Goal: Task Accomplishment & Management: Manage account settings

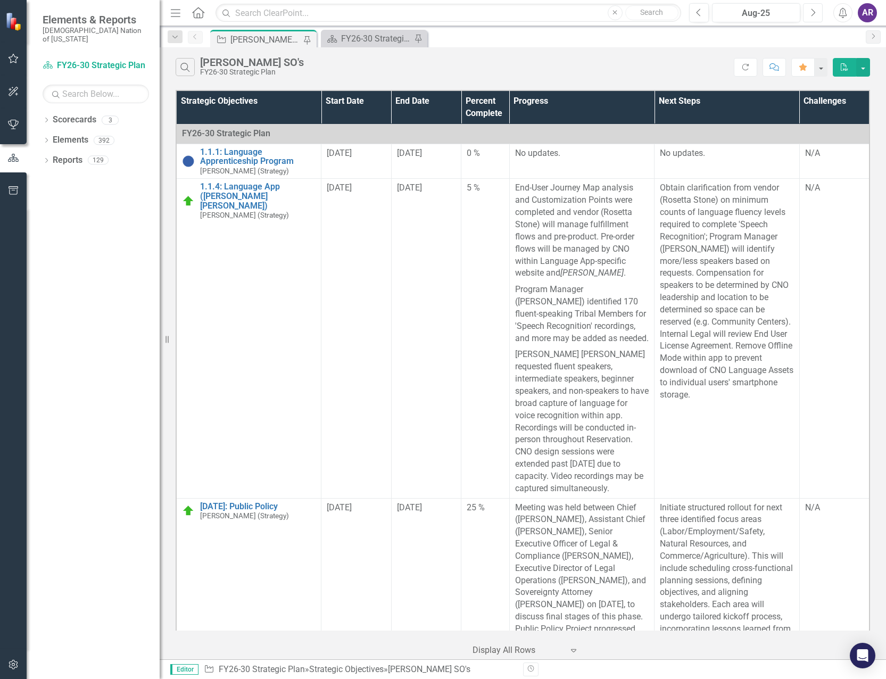
click at [815, 13] on icon "Next" at bounding box center [813, 13] width 6 height 10
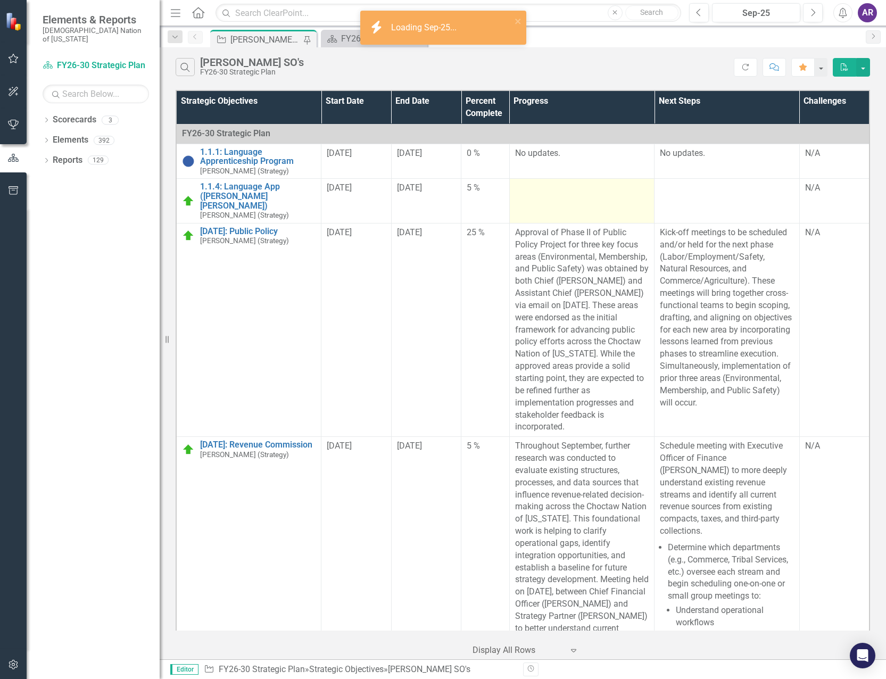
click at [602, 200] on td at bounding box center [581, 201] width 145 height 44
click at [602, 199] on td at bounding box center [581, 201] width 145 height 44
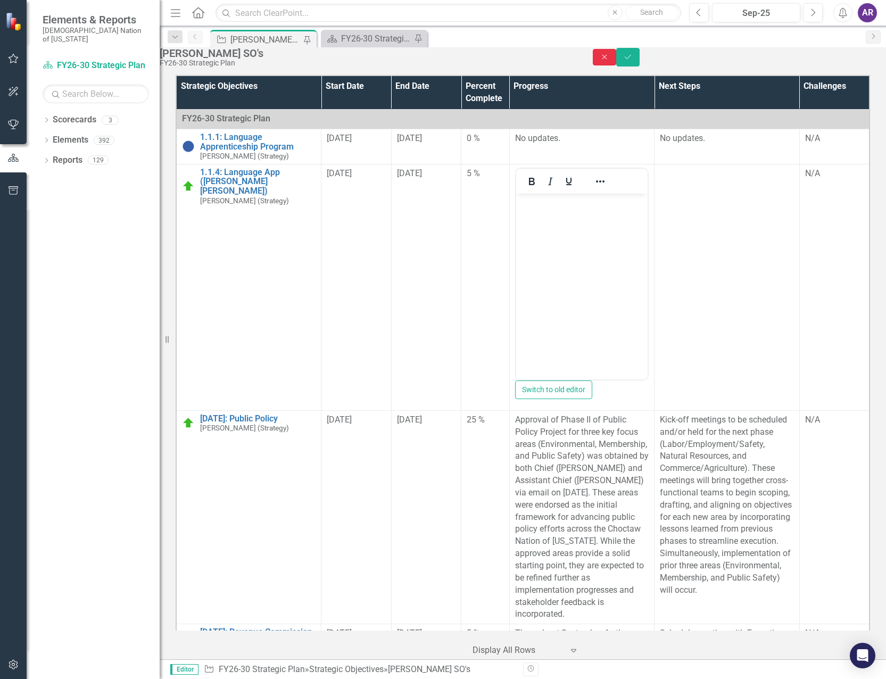
click at [609, 61] on icon "Close" at bounding box center [605, 56] width 10 height 7
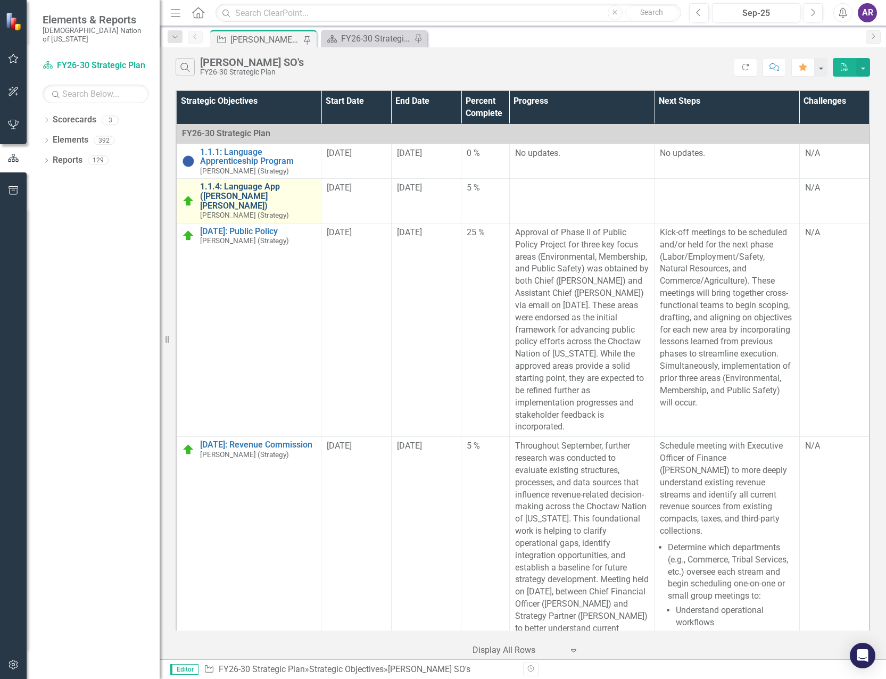
click at [293, 186] on link "1.1.4: Language App ([PERSON_NAME] [PERSON_NAME])" at bounding box center [257, 196] width 115 height 28
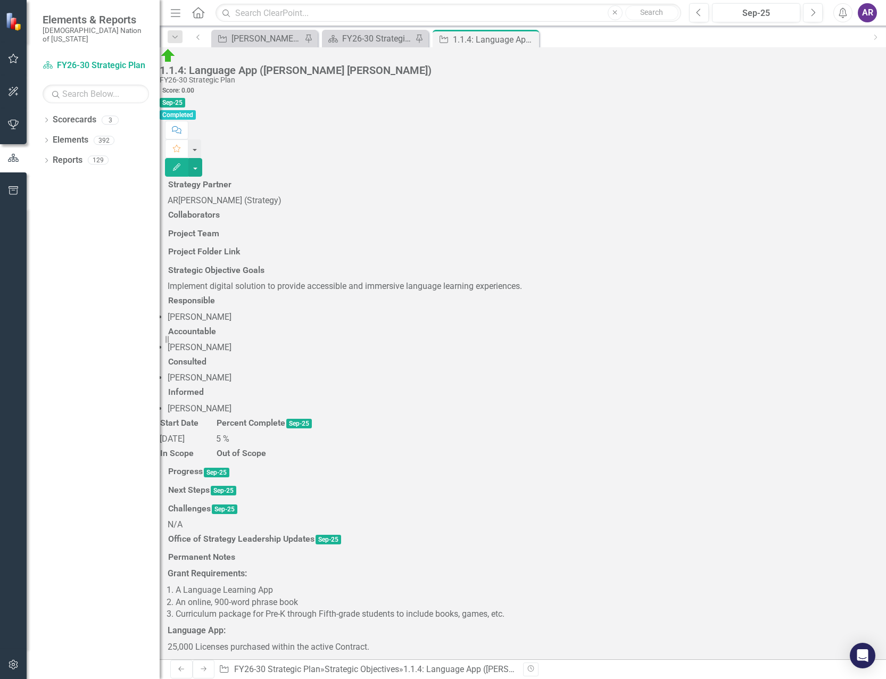
click at [414, 482] on div at bounding box center [523, 482] width 711 height 0
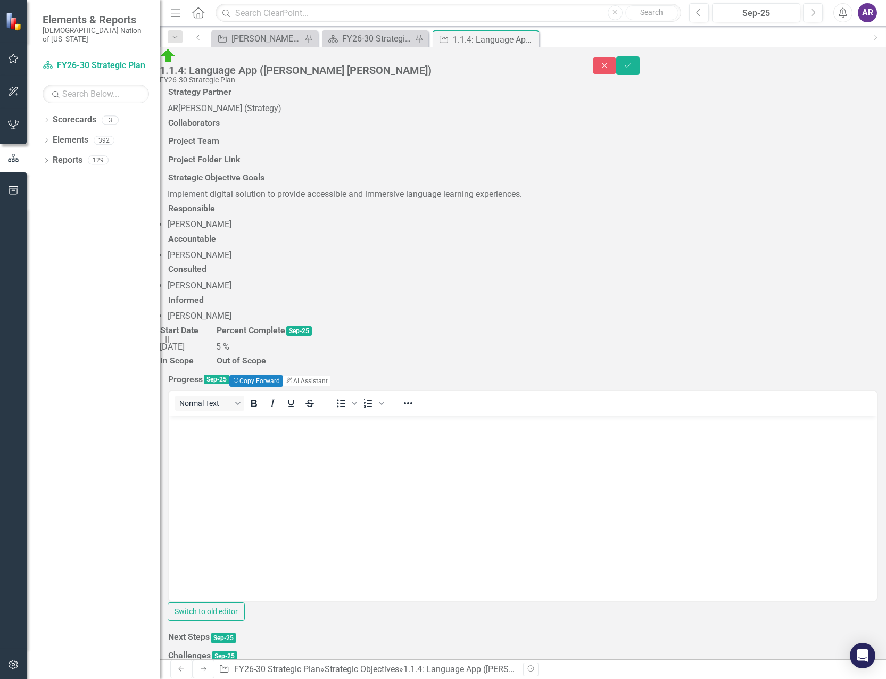
click at [399, 452] on body "Rich Text Area. Press ALT-0 for help." at bounding box center [523, 496] width 708 height 160
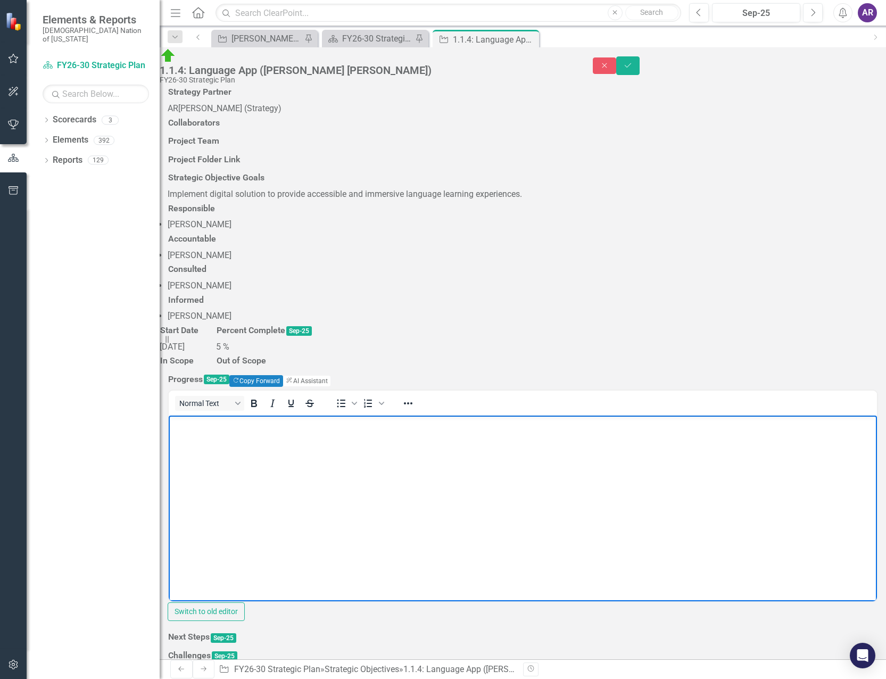
scroll to position [213, 0]
click at [733, 648] on div at bounding box center [523, 648] width 711 height 0
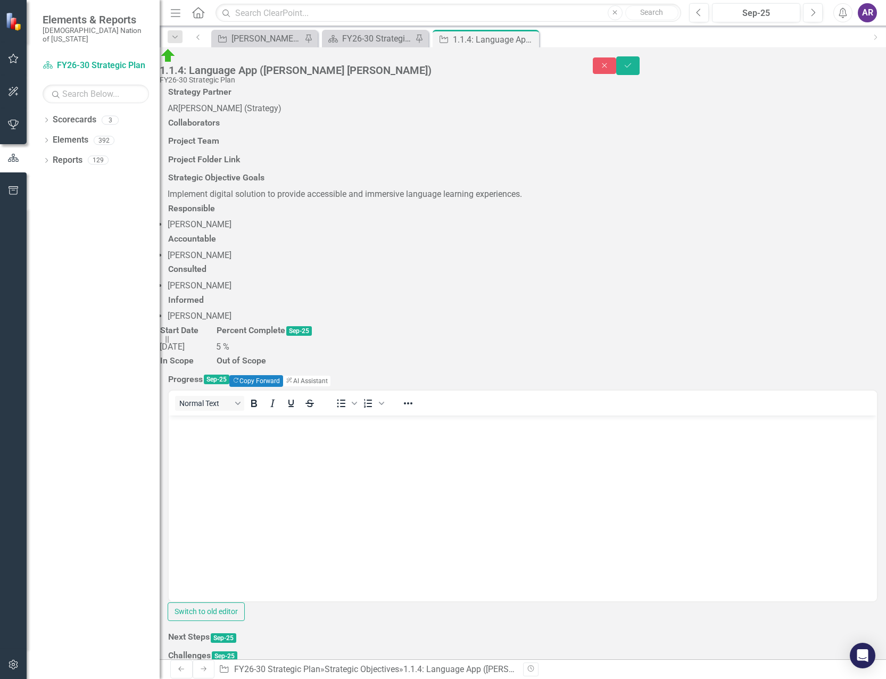
click at [733, 648] on div at bounding box center [523, 648] width 711 height 0
click at [290, 633] on button "Copy Forward Copy Forward" at bounding box center [263, 639] width 54 height 12
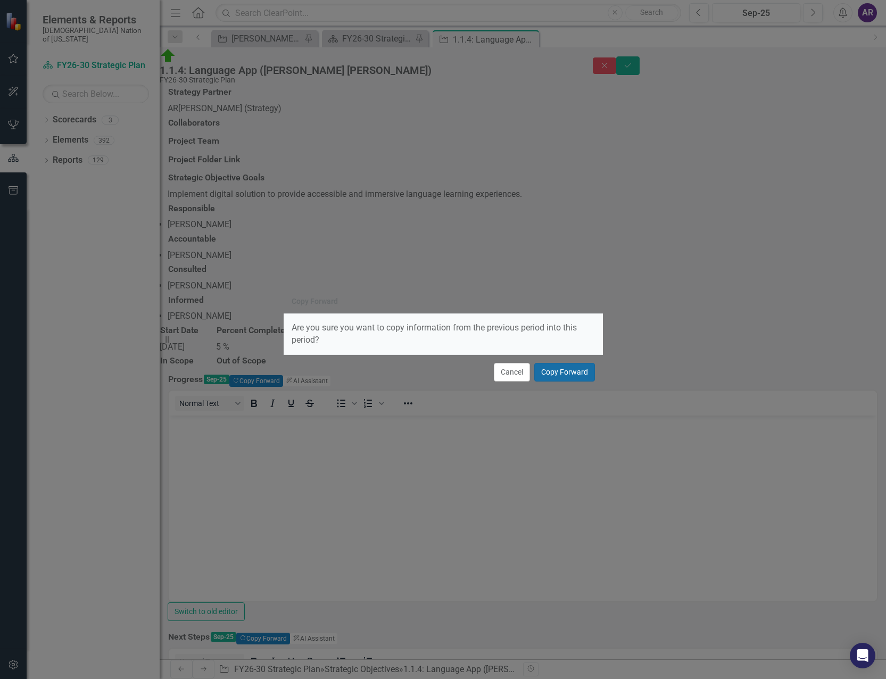
click at [580, 368] on button "Copy Forward" at bounding box center [564, 372] width 61 height 19
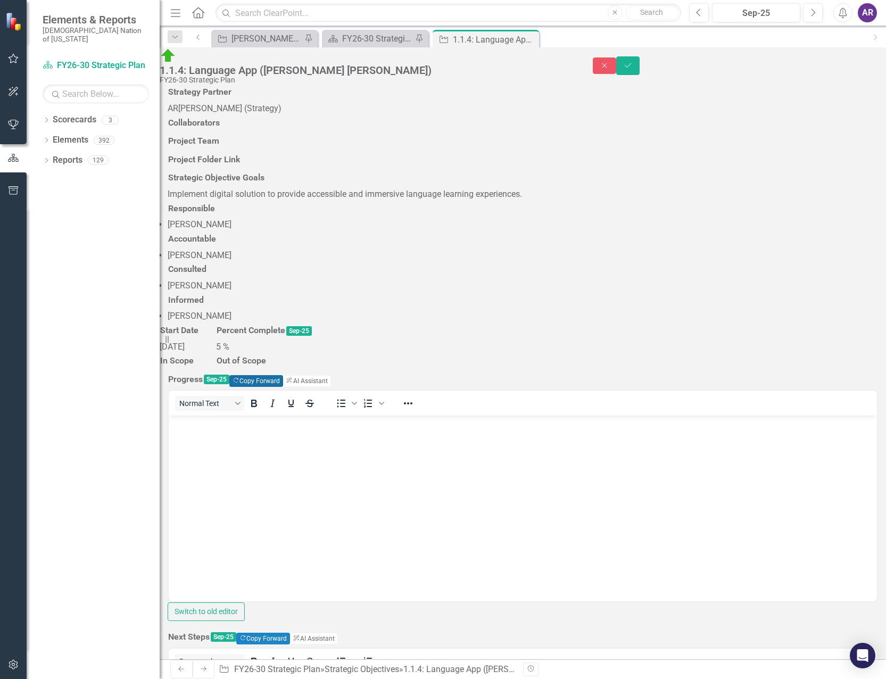
click at [283, 375] on button "Copy Forward Copy Forward" at bounding box center [256, 381] width 54 height 12
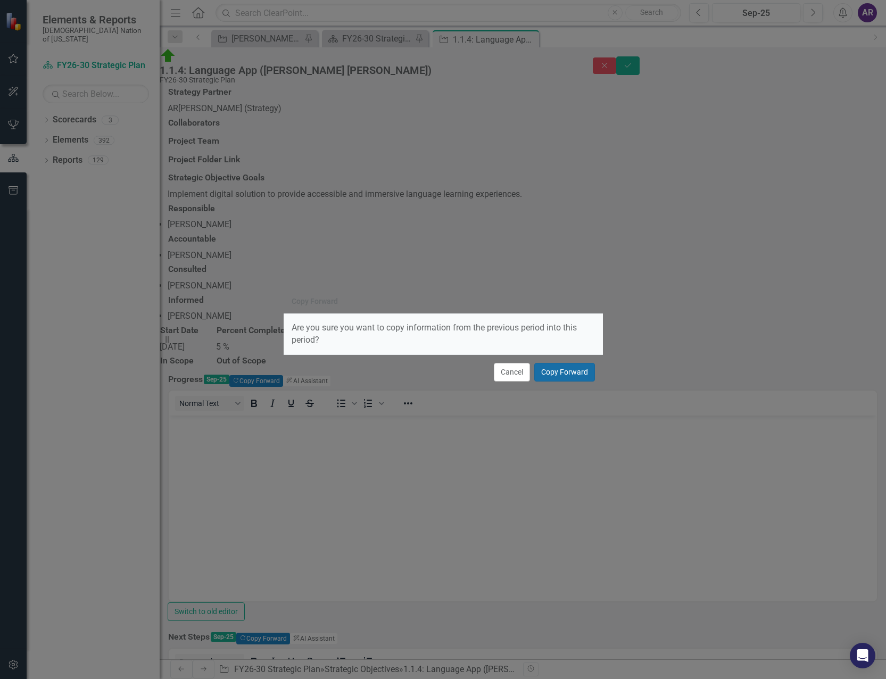
click at [570, 371] on button "Copy Forward" at bounding box center [564, 372] width 61 height 19
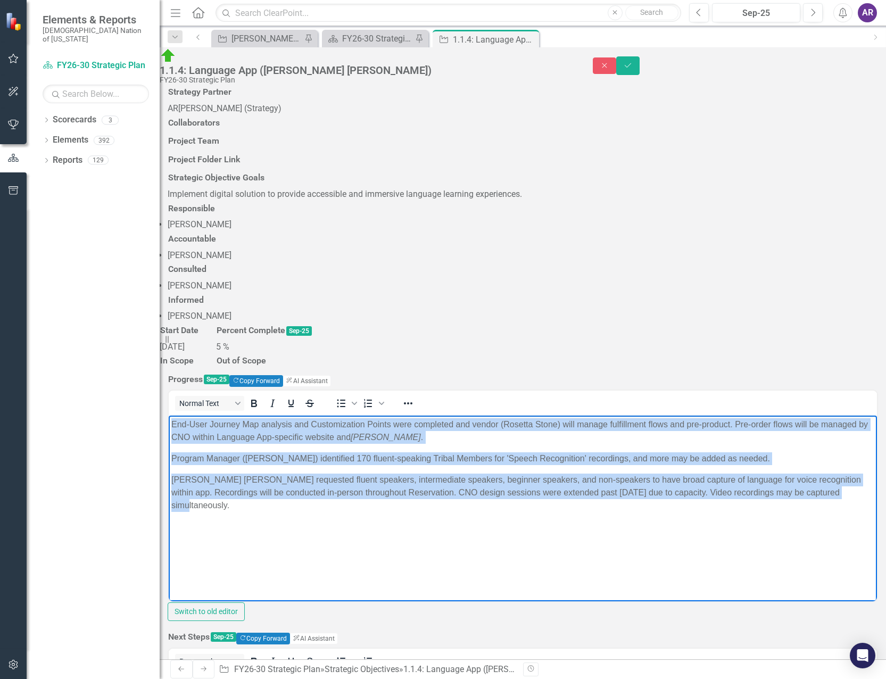
drag, startPoint x: 331, startPoint y: 511, endPoint x: 269, endPoint y: 416, distance: 113.5
click at [169, 416] on html "End-User Journey Map analysis and Customization Points were completed and vendo…" at bounding box center [523, 496] width 708 height 160
click at [412, 402] on icon "Reveal or hide additional toolbar items" at bounding box center [408, 403] width 9 height 2
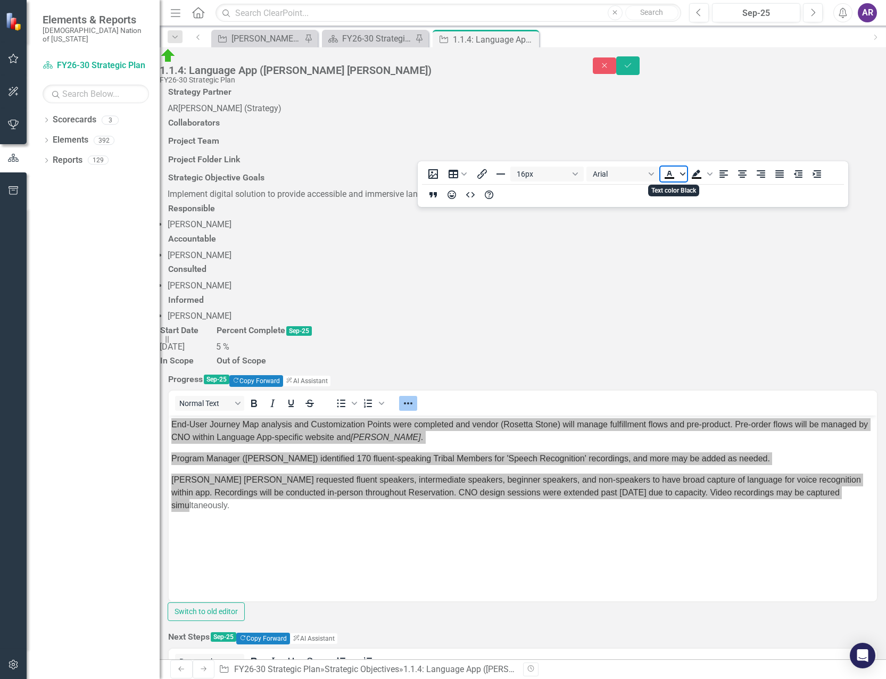
click at [681, 176] on icon "Text color Black" at bounding box center [682, 173] width 5 height 5
click at [686, 218] on div "Orange" at bounding box center [685, 222] width 13 height 13
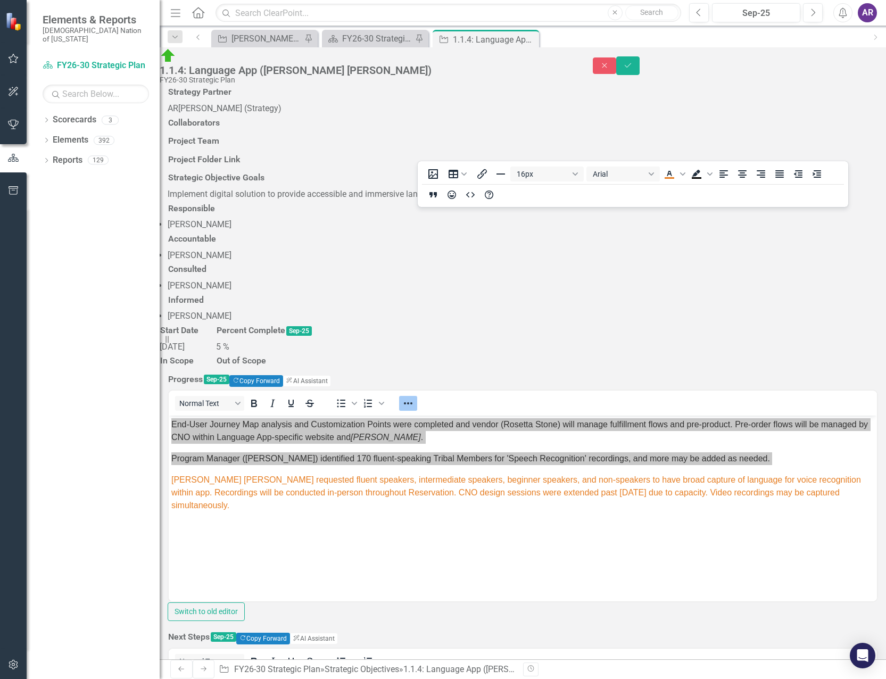
drag, startPoint x: 326, startPoint y: 726, endPoint x: 164, endPoint y: 671, distance: 170.5
click at [415, 655] on icon "Reveal or hide additional toolbar items" at bounding box center [408, 661] width 13 height 13
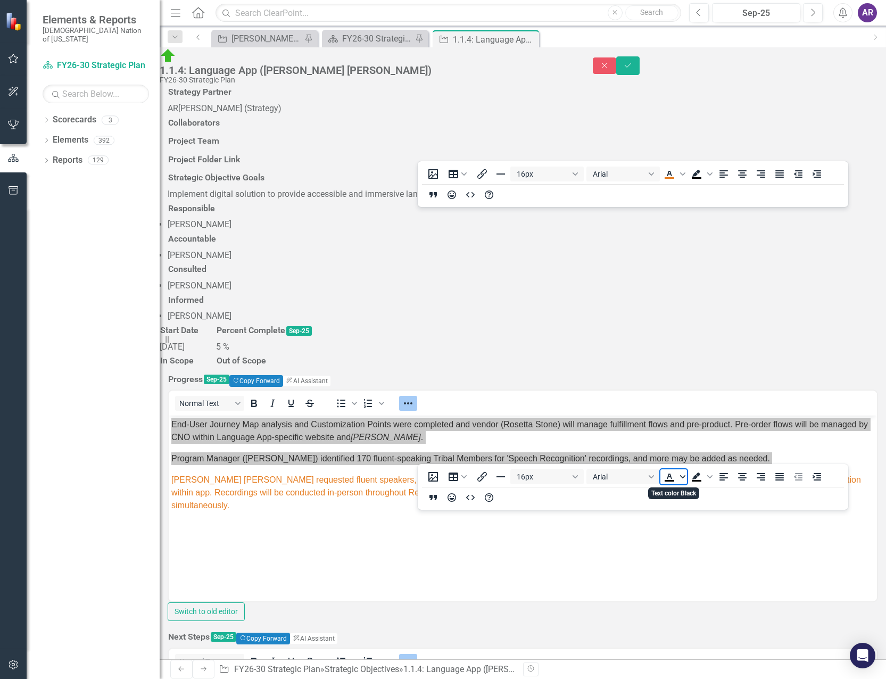
click at [682, 476] on icon "Text color Black" at bounding box center [682, 476] width 5 height 5
drag, startPoint x: 682, startPoint y: 520, endPoint x: 502, endPoint y: 42, distance: 510.7
click at [682, 520] on div "Orange" at bounding box center [685, 524] width 13 height 13
click at [633, 63] on icon "Save" at bounding box center [628, 65] width 10 height 7
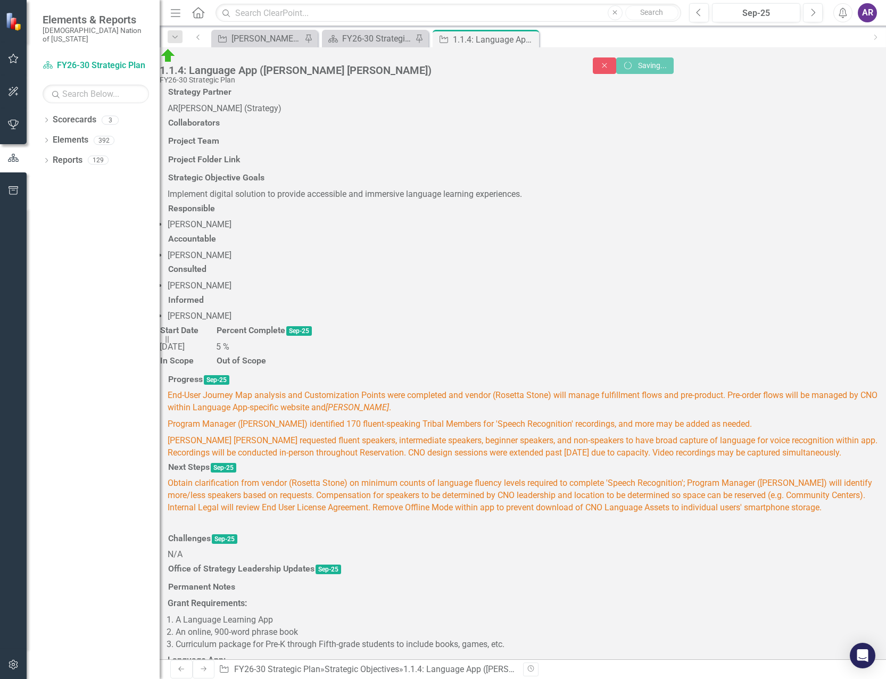
click at [295, 419] on span "Program Manager ([PERSON_NAME]) identified 170 fluent-speaking Tribal Members f…" at bounding box center [460, 424] width 584 height 10
click at [569, 435] on span "[PERSON_NAME] [PERSON_NAME] requested fluent speakers, intermediate speakers, b…" at bounding box center [523, 446] width 710 height 22
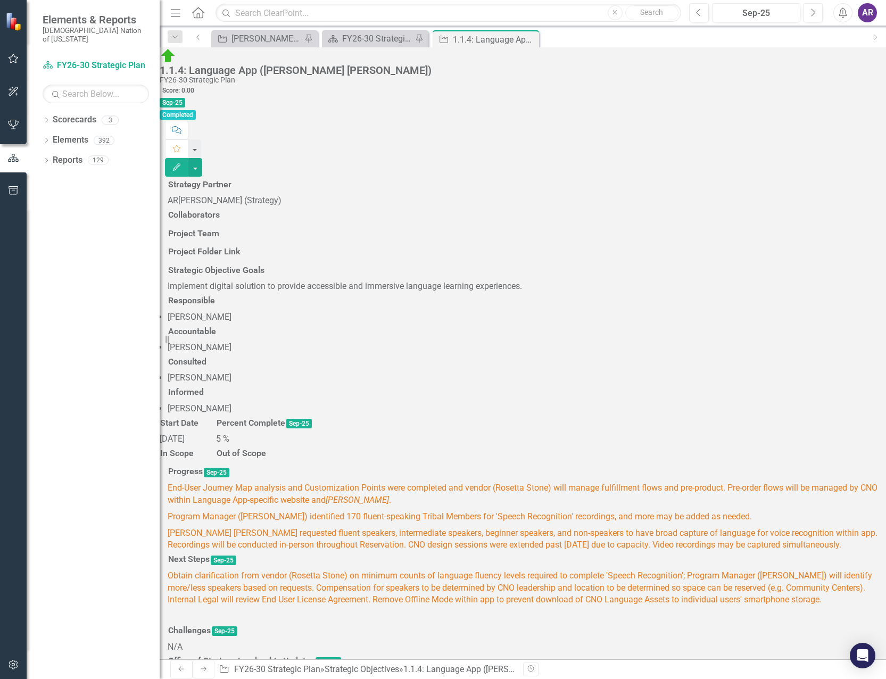
click at [637, 511] on span "Program Manager ([PERSON_NAME]) identified 170 fluent-speaking Tribal Members f…" at bounding box center [460, 516] width 584 height 10
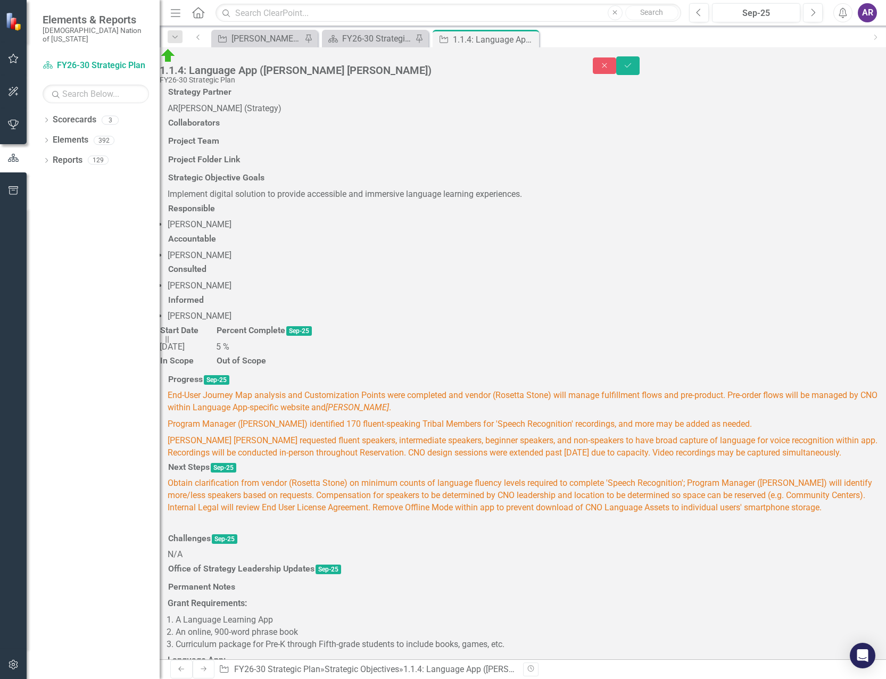
scroll to position [106, 0]
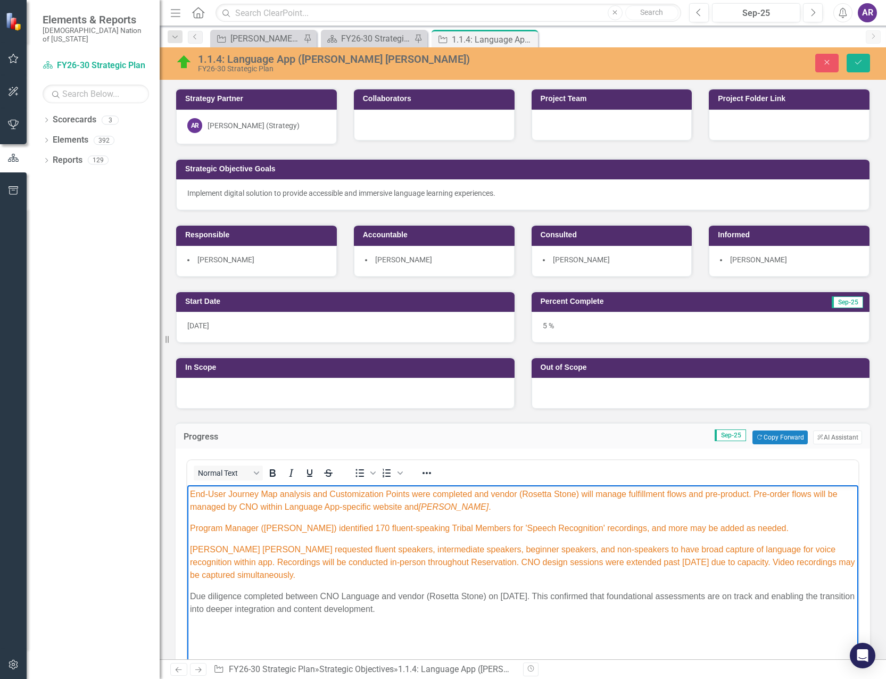
scroll to position [106, 0]
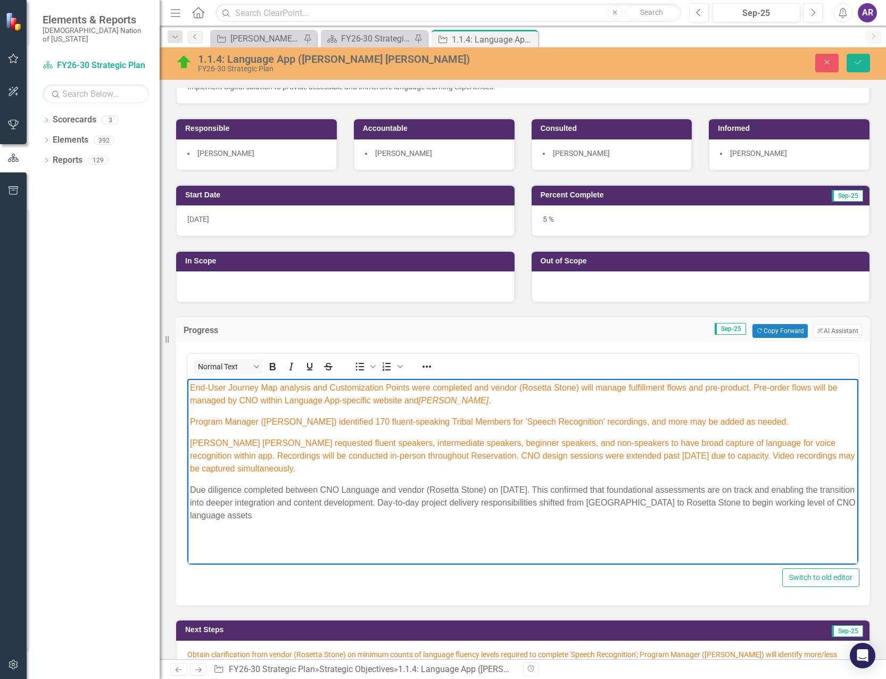
click at [315, 517] on p "Due diligence completed between CNO Language and vendor (Rosetta Stone) on [DAT…" at bounding box center [523, 503] width 666 height 38
click at [460, 505] on p "Due diligence completed between CNO Language and vendor (Rosetta Stone) on [DAT…" at bounding box center [523, 503] width 666 height 38
click at [465, 503] on p "Due diligence completed between CNO Language and vendor (Rosetta Stone) on [DAT…" at bounding box center [523, 503] width 666 height 38
click at [618, 505] on p "Due diligence completed between CNO Language and vendor (Rosetta Stone) on [DAT…" at bounding box center [523, 503] width 666 height 38
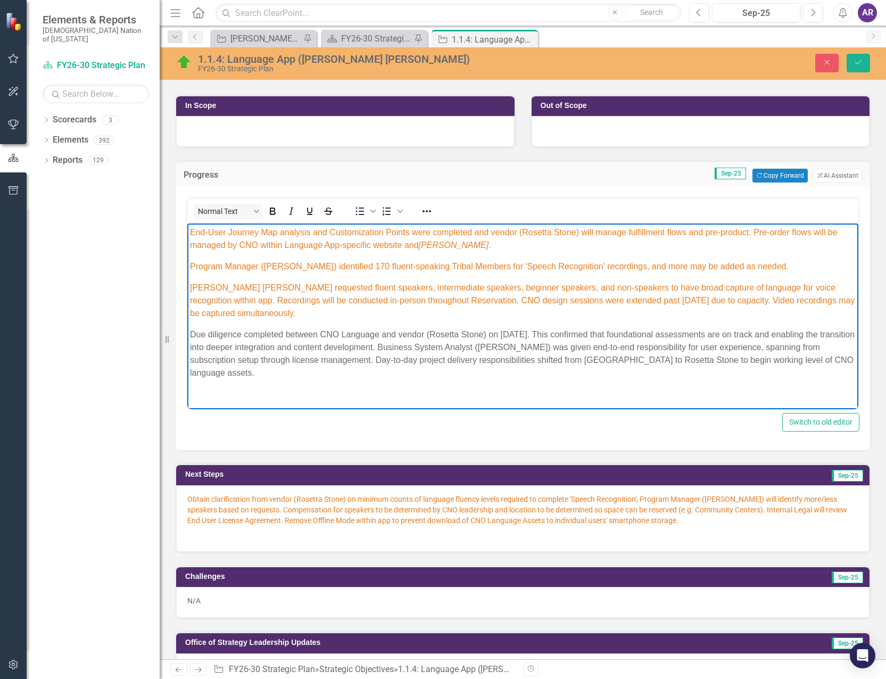
scroll to position [319, 0]
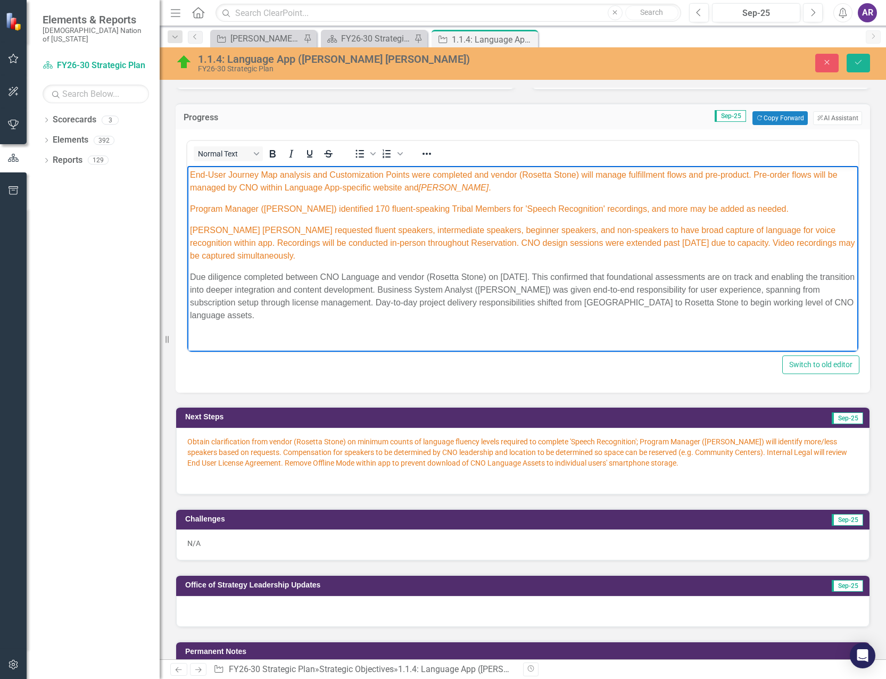
click at [294, 316] on p "Due diligence completed between CNO Language and vendor (Rosetta Stone) on [DAT…" at bounding box center [523, 296] width 666 height 51
drag, startPoint x: 821, startPoint y: 303, endPoint x: 792, endPoint y: 305, distance: 28.9
click at [792, 305] on p "Due diligence completed between CNO Language and vendor (Rosetta Stone) on [DAT…" at bounding box center [523, 296] width 666 height 51
click at [252, 317] on p "Due diligence completed between CNO Language and vendor (Rosetta Stone) on [DAT…" at bounding box center [523, 296] width 666 height 51
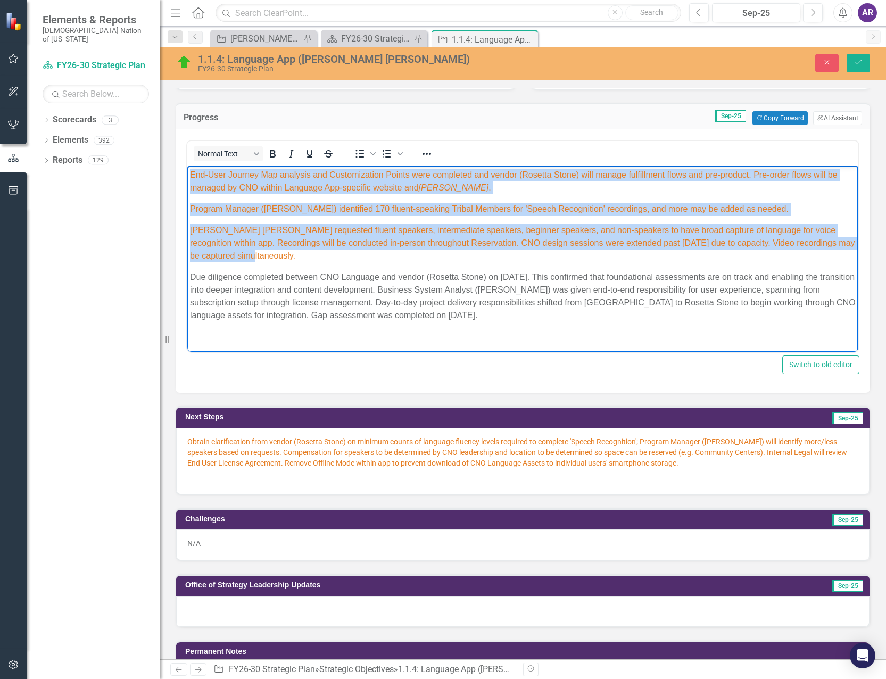
drag, startPoint x: 260, startPoint y: 257, endPoint x: 172, endPoint y: 151, distance: 137.6
click at [187, 166] on html "End-User Journey Map analysis and Customization Points were completed and vendo…" at bounding box center [522, 249] width 671 height 167
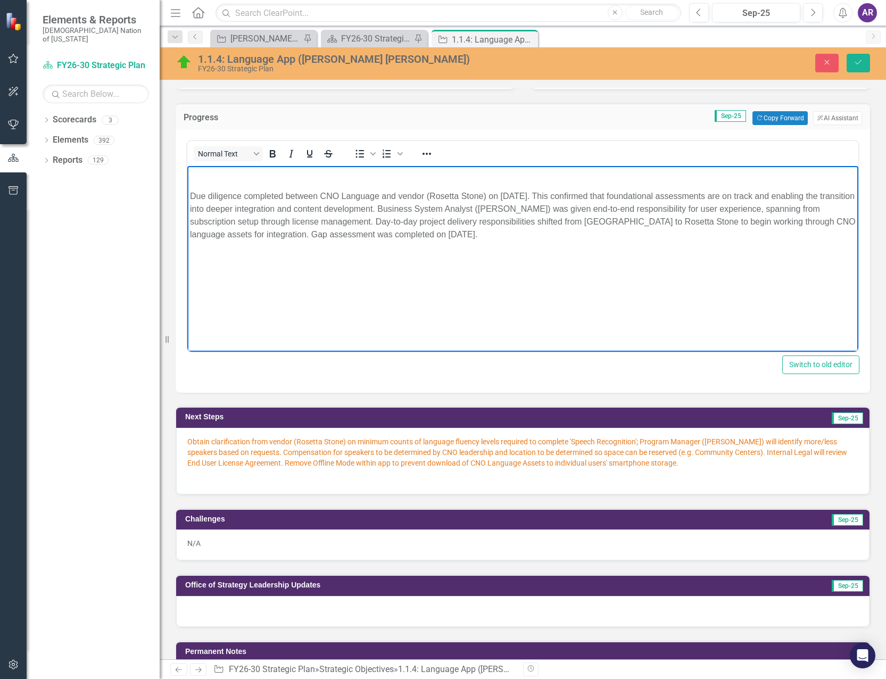
click at [189, 196] on body "Due diligence completed between CNO Language and vendor (Rosetta Stone) on [DAT…" at bounding box center [522, 246] width 671 height 160
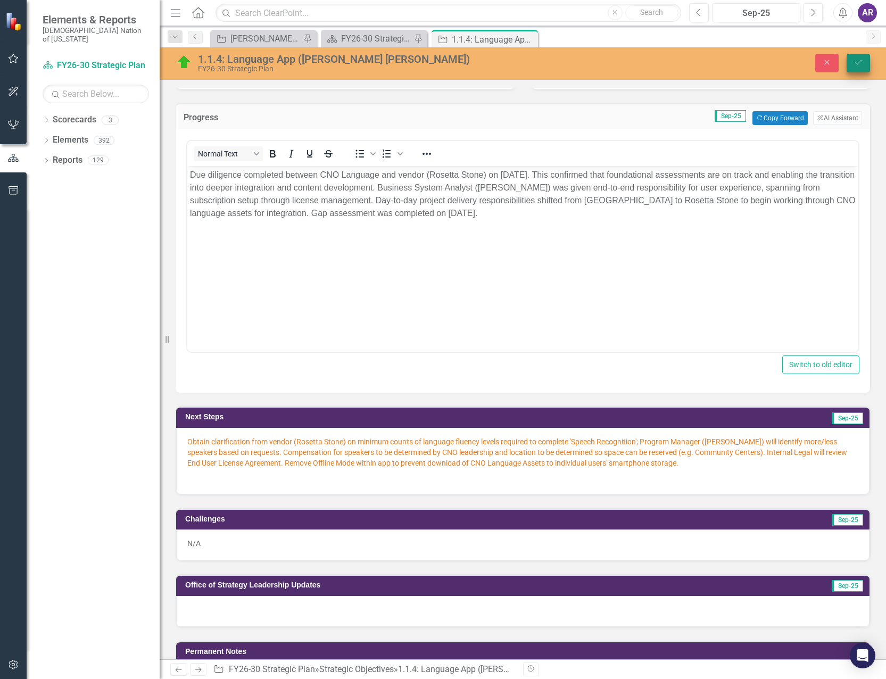
click at [861, 60] on icon "Save" at bounding box center [859, 62] width 10 height 7
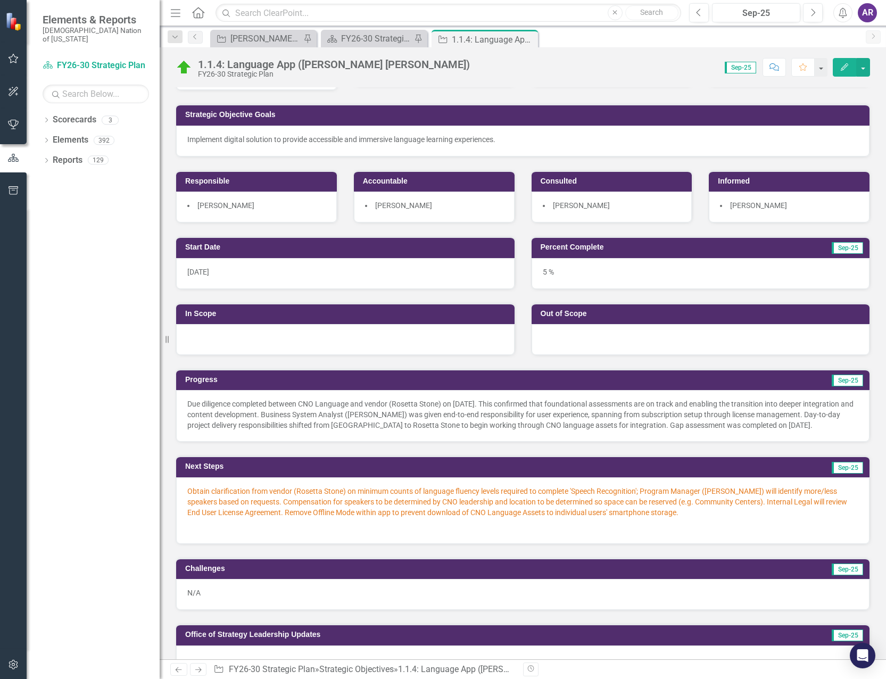
scroll to position [106, 0]
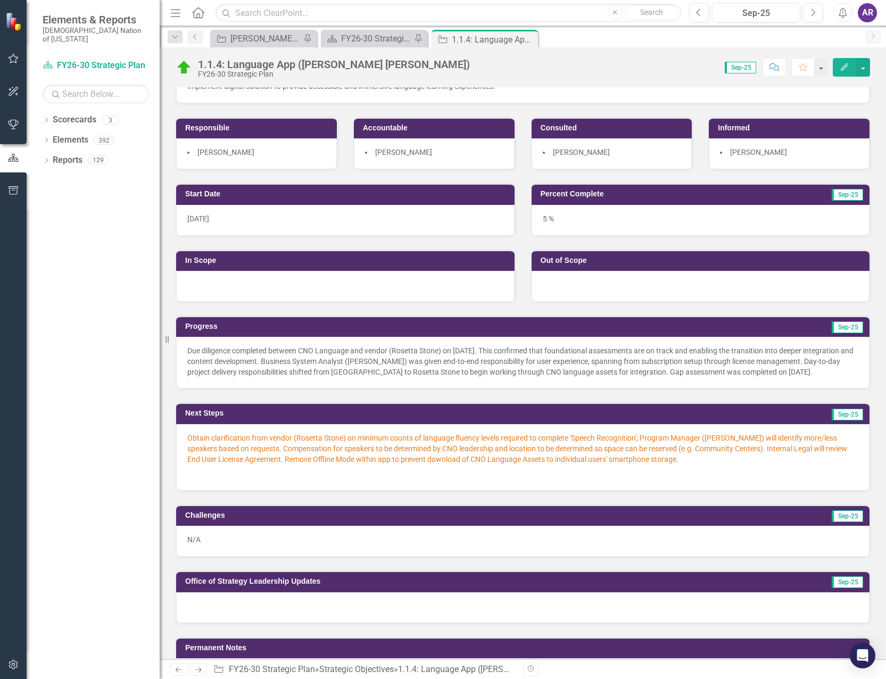
click at [518, 375] on p "Due diligence completed between CNO Language and vendor (Rosetta Stone) on [DAT…" at bounding box center [522, 361] width 671 height 32
click at [519, 374] on p "Due diligence completed between CNO Language and vendor (Rosetta Stone) on [DAT…" at bounding box center [522, 361] width 671 height 32
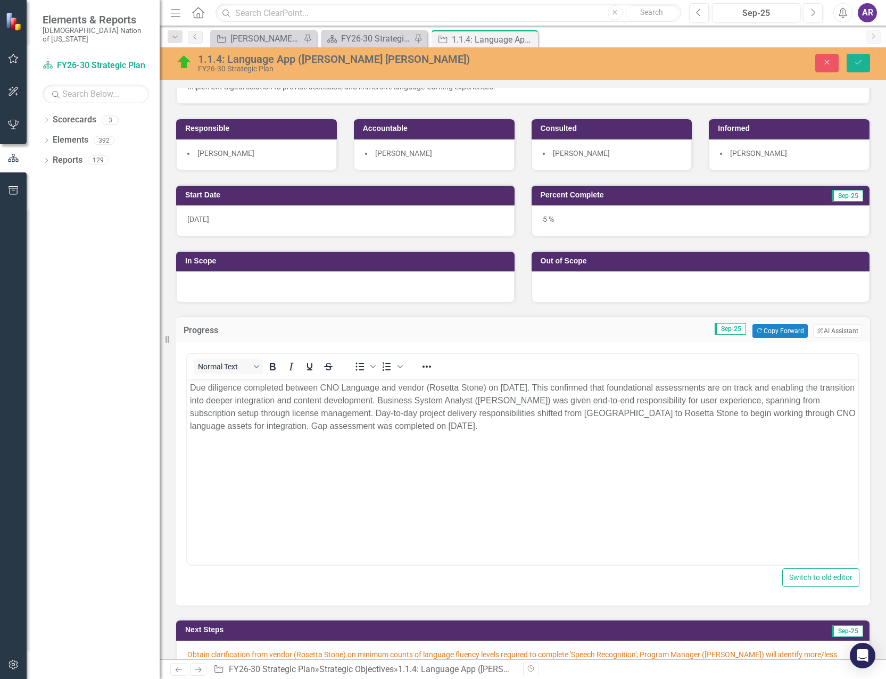
scroll to position [0, 0]
click at [403, 388] on p "Due diligence completed between CNO Language and vendor (Rosetta Stone) on [DAT…" at bounding box center [523, 407] width 666 height 51
click at [858, 65] on icon "Save" at bounding box center [859, 62] width 10 height 7
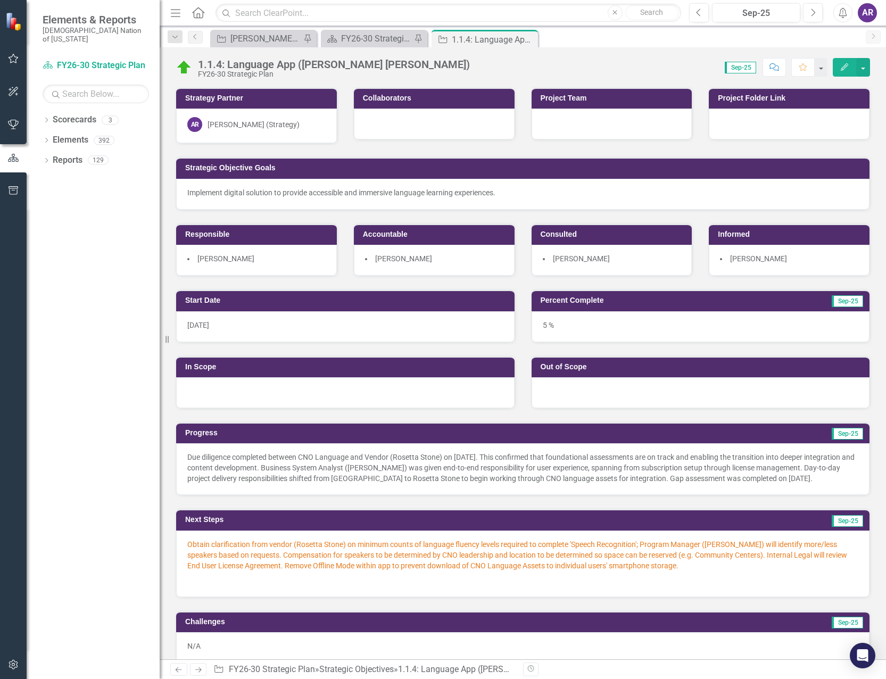
click at [632, 554] on span "Obtain clarification from vendor (Rosetta Stone) on minimum counts of language …" at bounding box center [517, 555] width 660 height 30
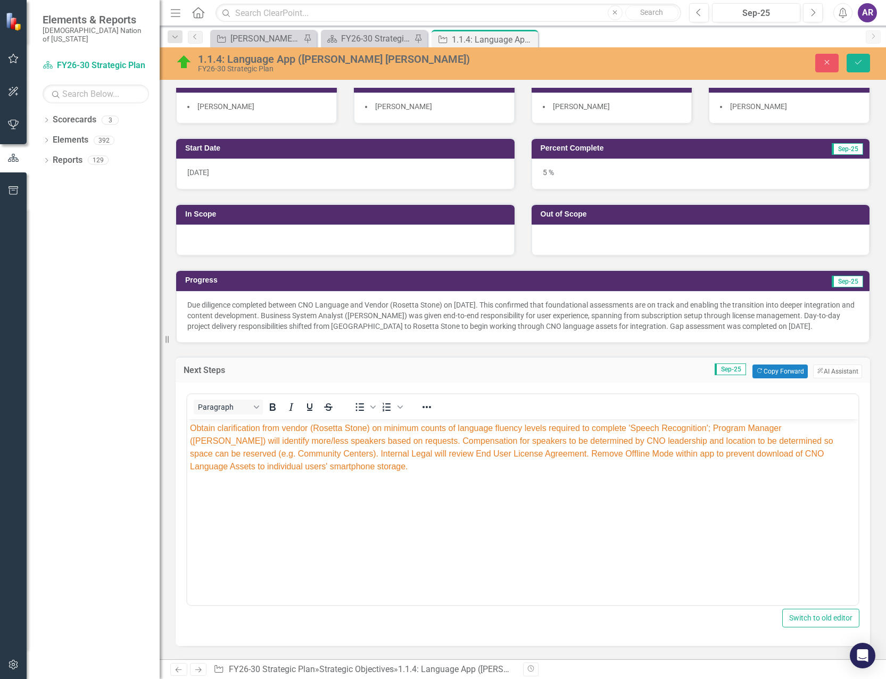
scroll to position [160, 0]
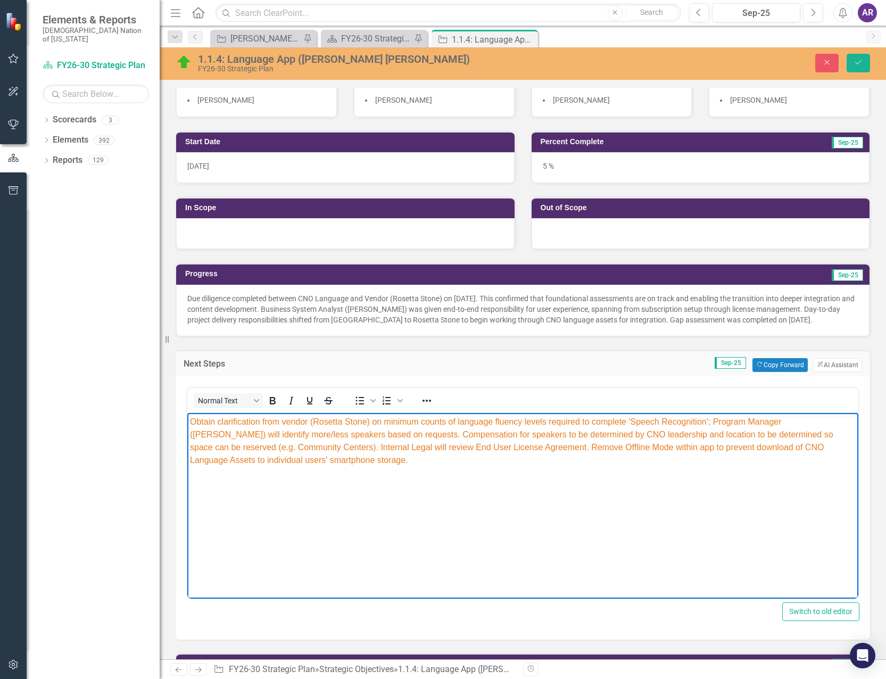
click at [285, 422] on span "Obtain clarification from vendor (Rosetta Stone) on minimum counts of language …" at bounding box center [511, 440] width 643 height 47
click at [283, 422] on span "Vendor (Rosetta Stone) on minimum counts of language fluency levels required to…" at bounding box center [521, 440] width 662 height 47
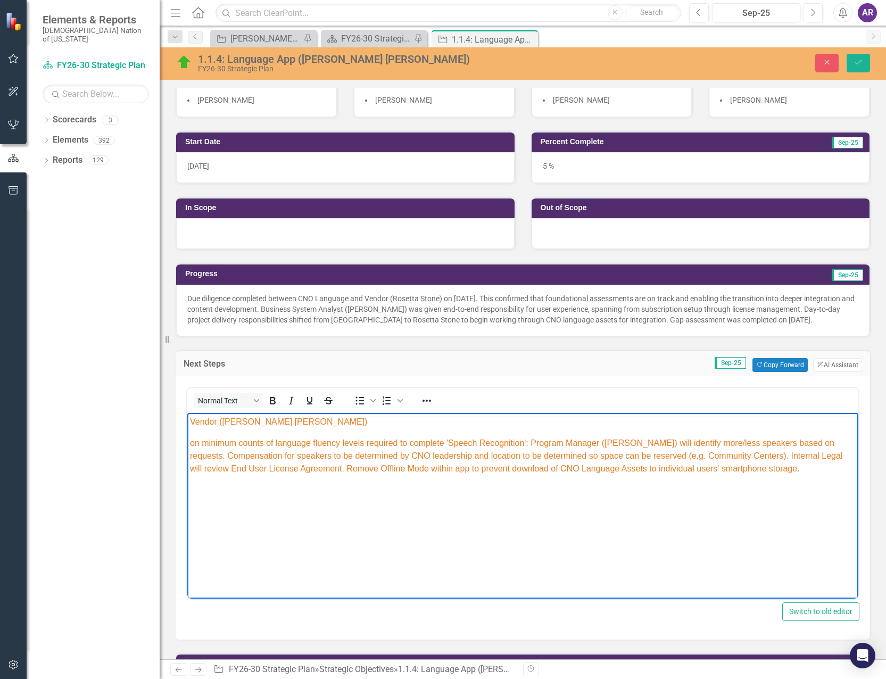
click at [287, 421] on p "Vendor (Rosetta Stone)" at bounding box center [523, 421] width 666 height 13
drag, startPoint x: 341, startPoint y: 424, endPoint x: 353, endPoint y: 424, distance: 12.8
click at [341, 424] on span "Vendor (Rosetta Stone) to begin leading bi-weekly curriculum baseline calls, fo…" at bounding box center [514, 421] width 648 height 9
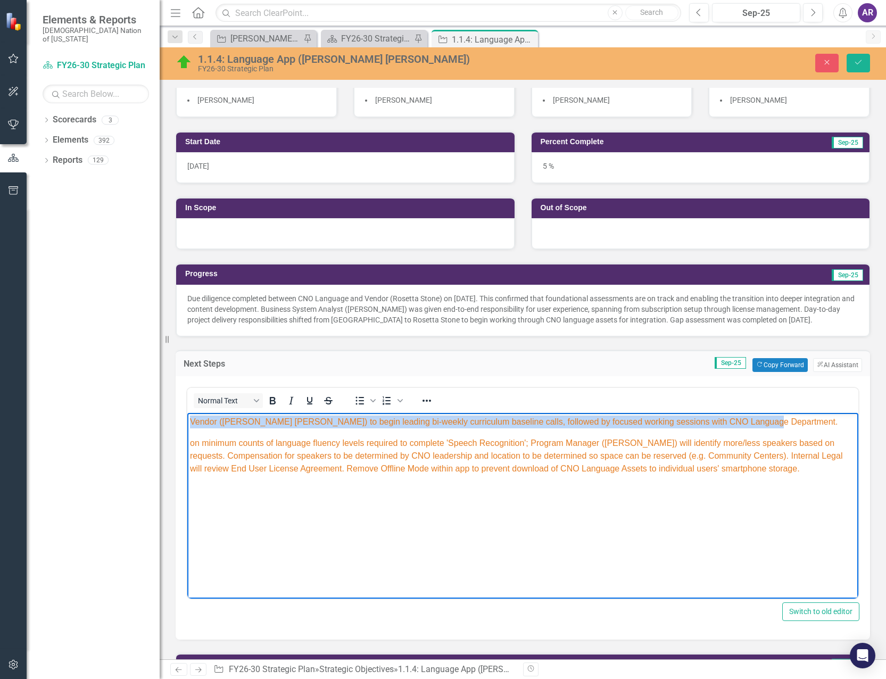
drag, startPoint x: 754, startPoint y: 420, endPoint x: 186, endPoint y: 411, distance: 567.9
click at [187, 412] on html "Vendor (Rosetta Stone) to begin leading bi-weekly curriculum baseline calls, fo…" at bounding box center [522, 492] width 671 height 160
click at [422, 401] on icon "Reveal or hide additional toolbar items" at bounding box center [426, 400] width 13 height 13
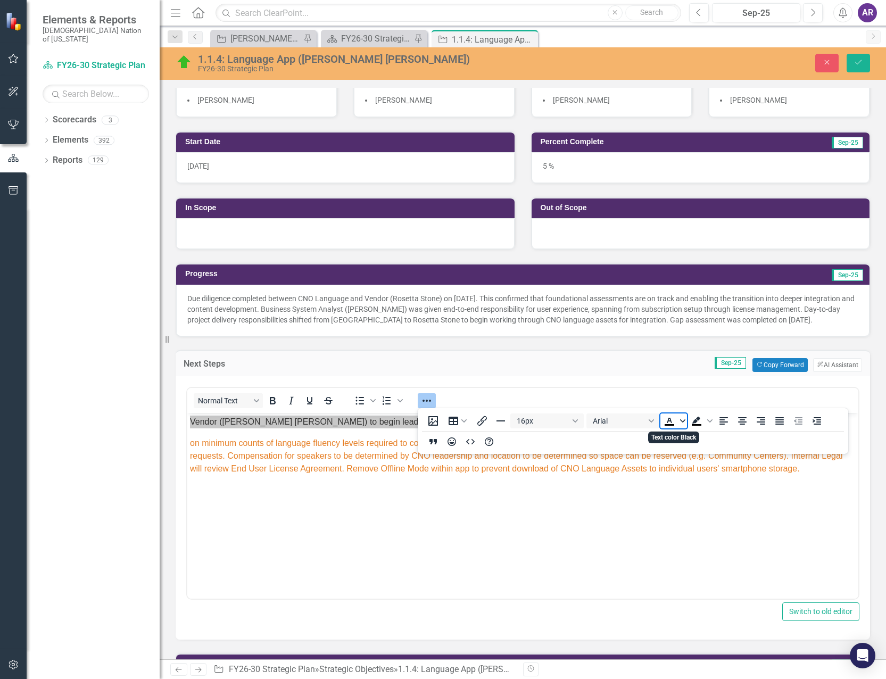
click at [682, 426] on span "Text color Black" at bounding box center [683, 421] width 9 height 15
click at [704, 501] on icon "Remove color" at bounding box center [701, 500] width 10 height 10
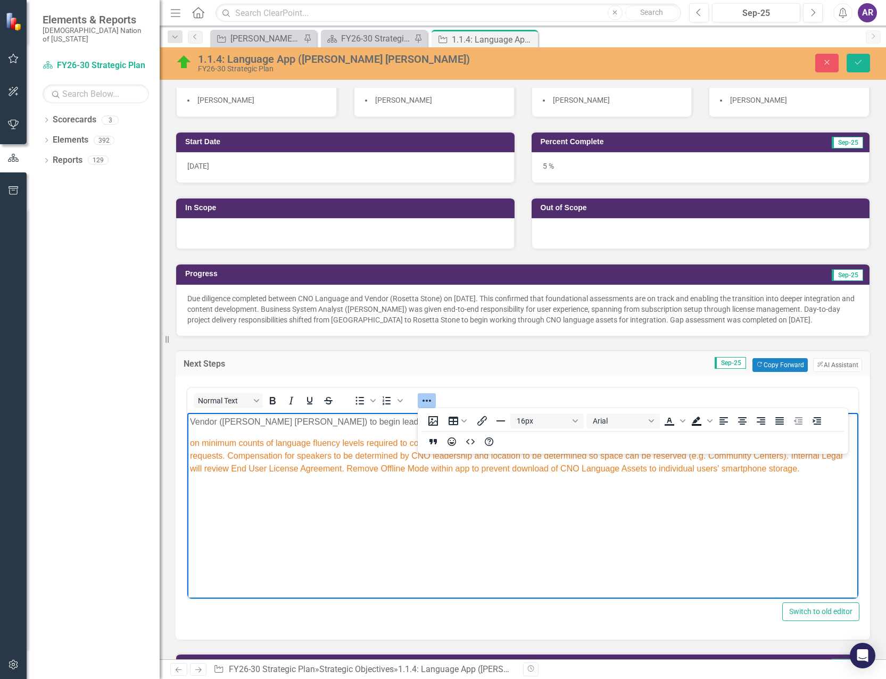
drag, startPoint x: 674, startPoint y: 576, endPoint x: 663, endPoint y: 535, distance: 42.0
click at [674, 572] on html "Vendor (Rosetta Stone) to begin leading bi-weekly curriculum baseline calls, fo…" at bounding box center [522, 492] width 671 height 160
click at [659, 530] on body "Vendor (Rosetta Stone) to begin leading bi-weekly curriculum baseline calls, fo…" at bounding box center [522, 492] width 671 height 160
click at [765, 492] on p "Rich Text Area. Press ALT-0 for help." at bounding box center [523, 489] width 666 height 13
click at [767, 475] on body "Vendor (Rosetta Stone) to begin leading bi-weekly curriculum baseline calls, fo…" at bounding box center [522, 492] width 671 height 160
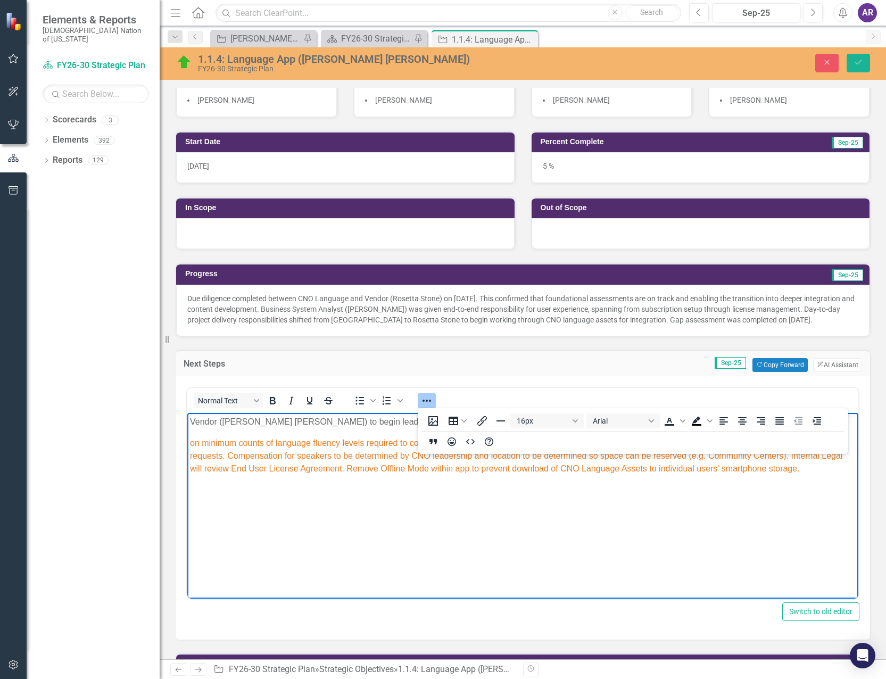
click at [296, 420] on p "Vendor (Rosetta Stone) to begin leading bi-weekly curriculum baseline calls, fo…" at bounding box center [523, 421] width 666 height 13
click at [412, 499] on body "Vendor (Rosetta Stone) to begin leading bi-weekly curriculum baseline calls, fo…" at bounding box center [522, 492] width 671 height 160
drag, startPoint x: 359, startPoint y: 436, endPoint x: 402, endPoint y: 428, distance: 43.3
click at [359, 436] on p "on minimum counts of language fluency levels required to complete 'Speech Recog…" at bounding box center [523, 455] width 666 height 38
click at [426, 399] on icon "Reveal or hide additional toolbar items" at bounding box center [426, 400] width 13 height 13
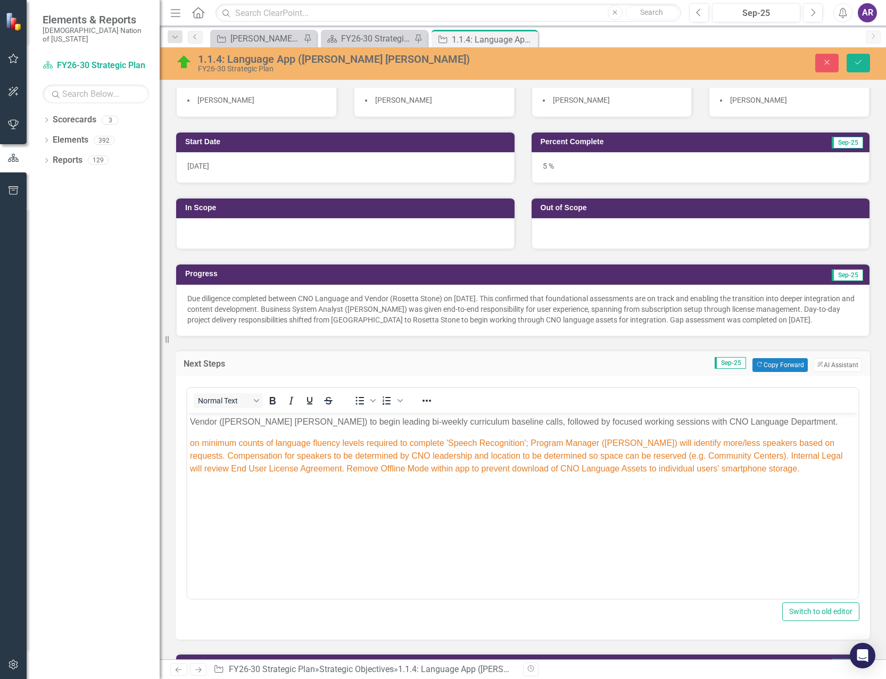
click at [752, 424] on p "Vendor (Rosetta Stone) to begin leading bi-weekly curriculum baseline calls, fo…" at bounding box center [523, 421] width 666 height 13
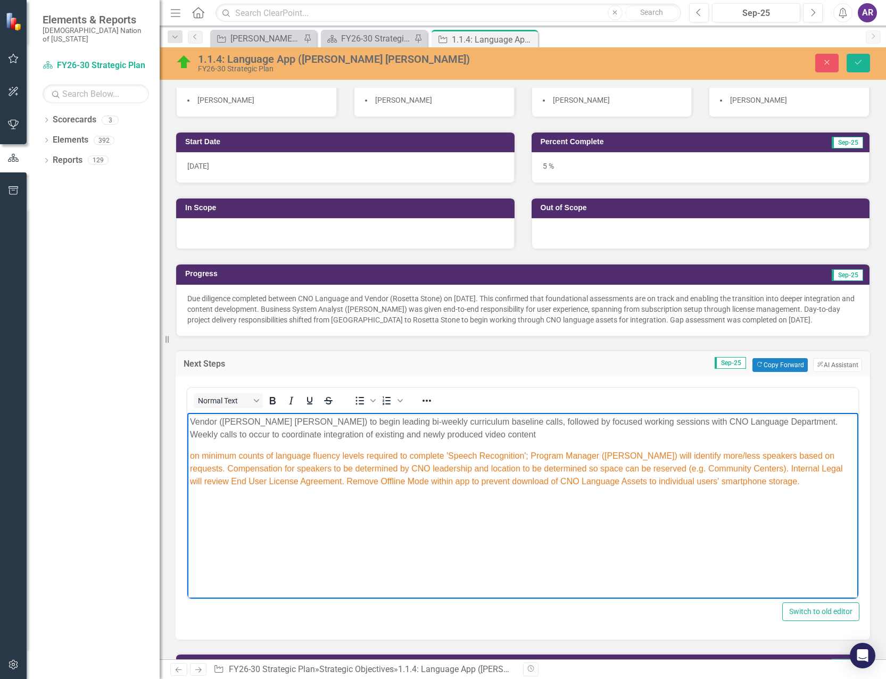
click at [461, 438] on p "Vendor (Rosetta Stone) to begin leading bi-weekly curriculum baseline calls, fo…" at bounding box center [523, 428] width 666 height 26
click at [749, 426] on p "Vendor (Rosetta Stone) to begin leading bi-weekly curriculum baseline calls, fo…" at bounding box center [523, 428] width 666 height 26
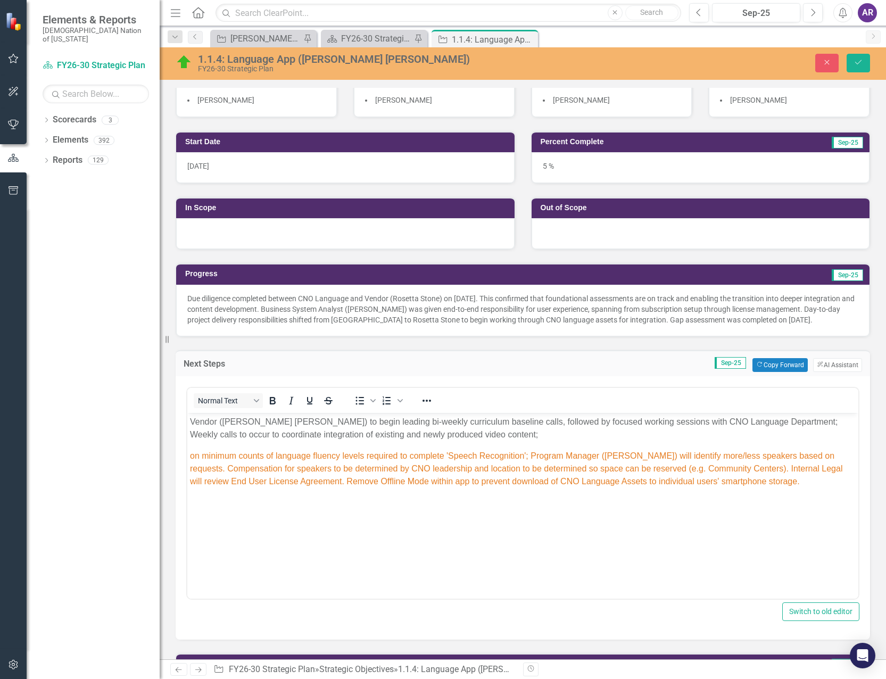
click at [854, 547] on div "<p><span style="color: #e67e23;">Obtain clarification from vendor (Rosetta Ston…" at bounding box center [523, 507] width 695 height 263
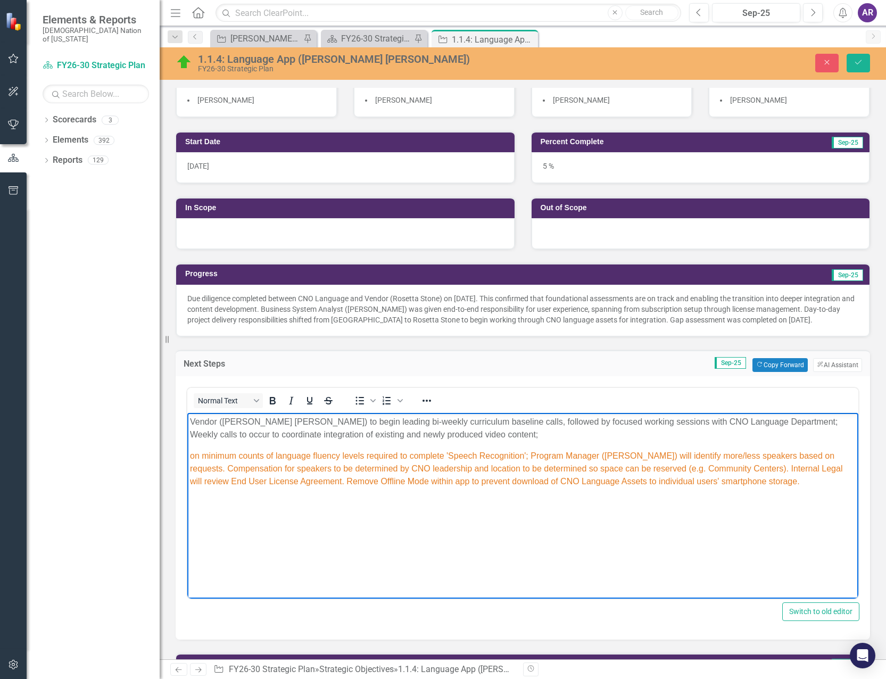
click at [373, 455] on span "on minimum counts of language fluency levels required to complete 'Speech Recog…" at bounding box center [516, 468] width 652 height 35
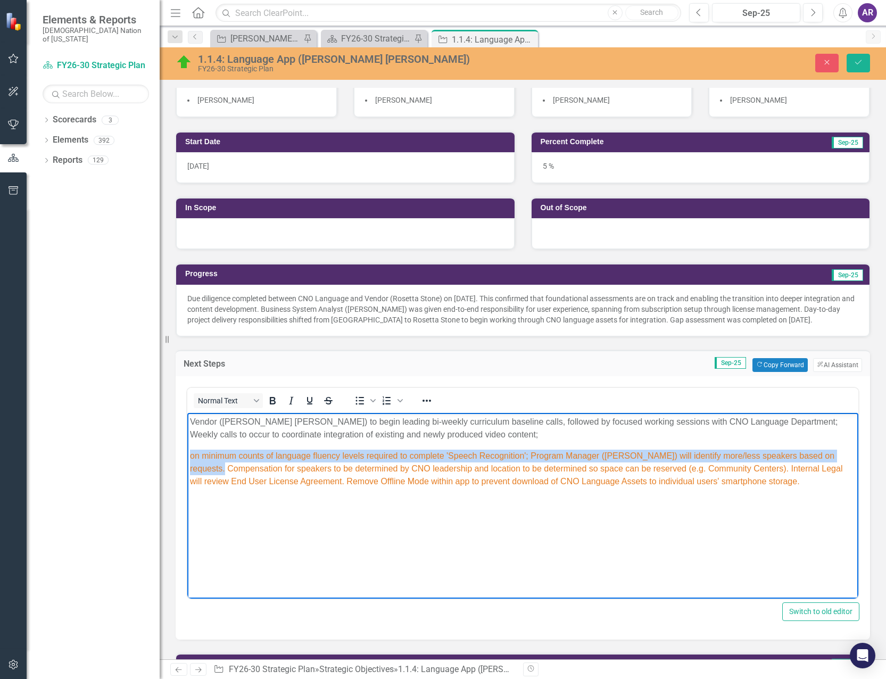
drag, startPoint x: 190, startPoint y: 466, endPoint x: 189, endPoint y: 449, distance: 17.0
click at [189, 449] on body "Vendor (Rosetta Stone) to begin leading bi-weekly curriculum baseline calls, fo…" at bounding box center [522, 492] width 671 height 160
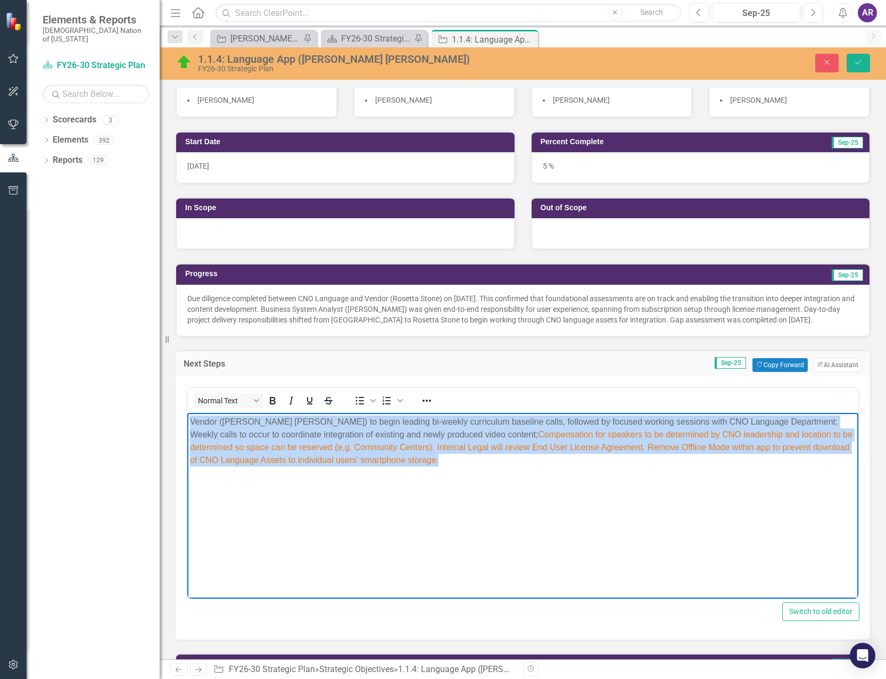
drag, startPoint x: 410, startPoint y: 461, endPoint x: 183, endPoint y: 412, distance: 232.1
click at [187, 412] on html "Vendor (Rosetta Stone) to begin leading bi-weekly curriculum baseline calls, fo…" at bounding box center [522, 492] width 671 height 160
click at [426, 401] on icon "Reveal or hide additional toolbar items" at bounding box center [427, 401] width 9 height 2
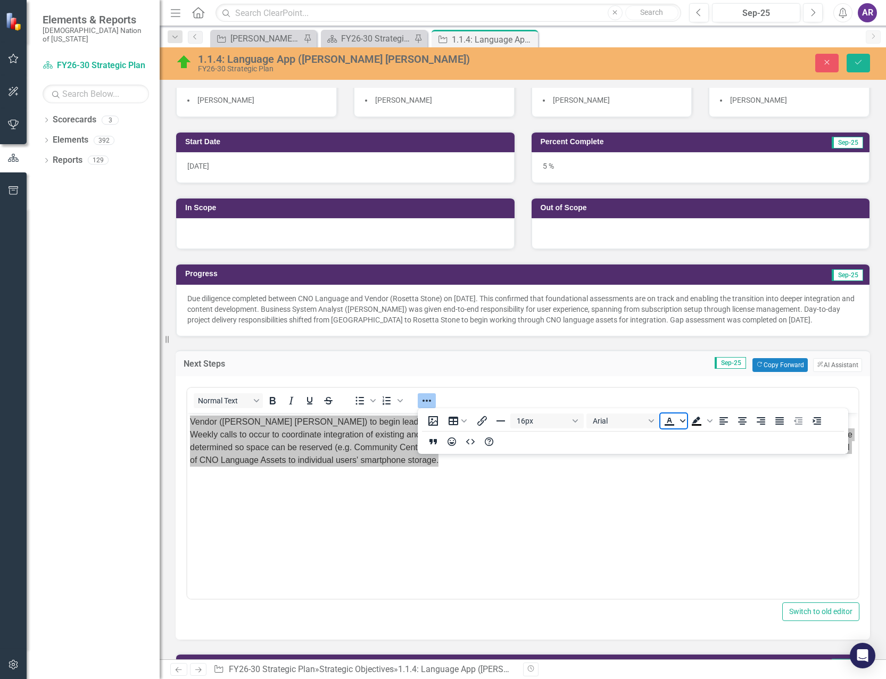
click at [686, 419] on span "Text color" at bounding box center [683, 421] width 9 height 15
click at [705, 498] on icon "Remove color" at bounding box center [701, 500] width 10 height 10
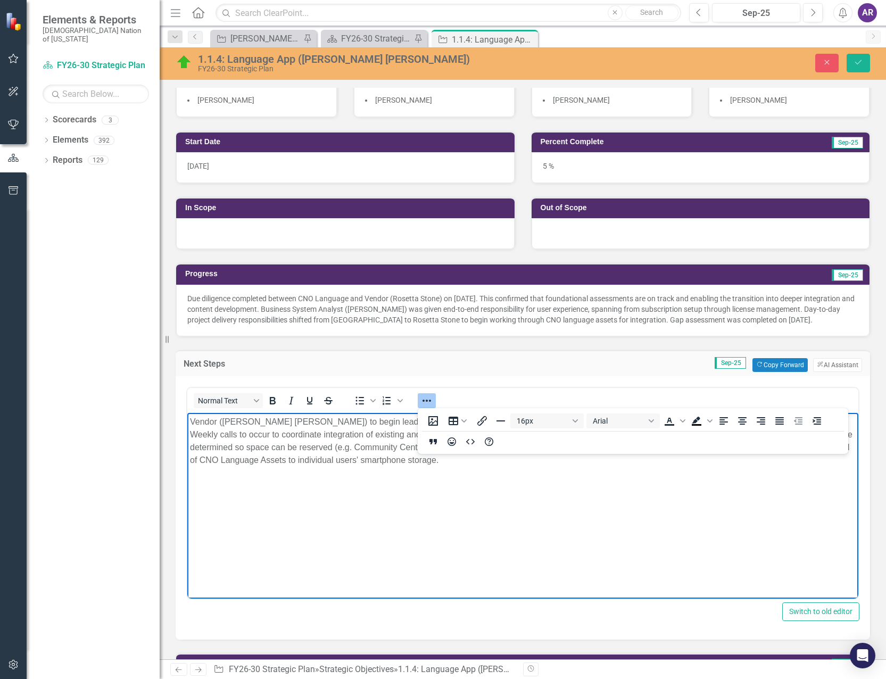
click at [656, 513] on body "Vendor (Rosetta Stone) to begin leading bi-weekly curriculum baseline calls, fo…" at bounding box center [522, 492] width 671 height 160
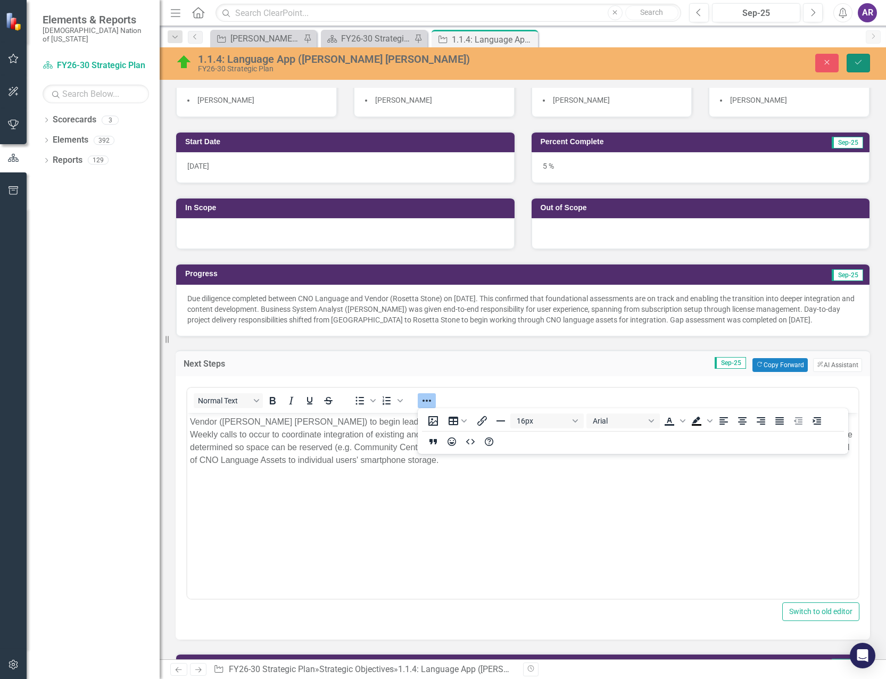
click at [854, 61] on icon "Save" at bounding box center [859, 62] width 10 height 7
